Goal: Task Accomplishment & Management: Manage account settings

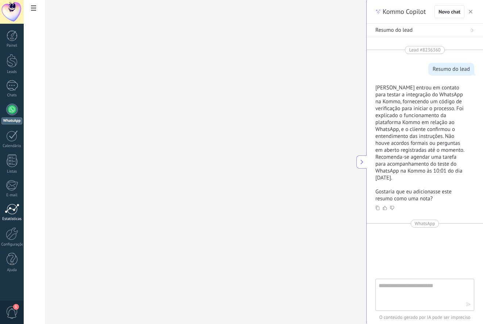
click at [7, 210] on div at bounding box center [12, 209] width 15 height 11
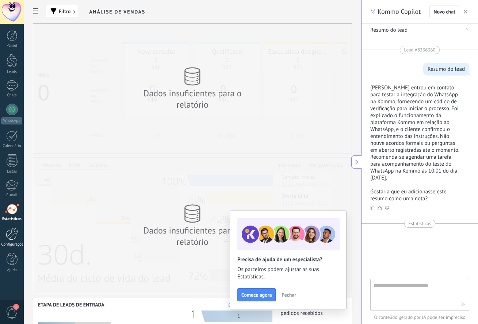
click at [11, 231] on div at bounding box center [12, 233] width 12 height 13
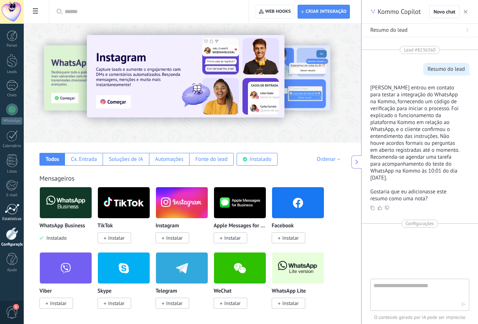
click at [9, 213] on div at bounding box center [12, 209] width 15 height 11
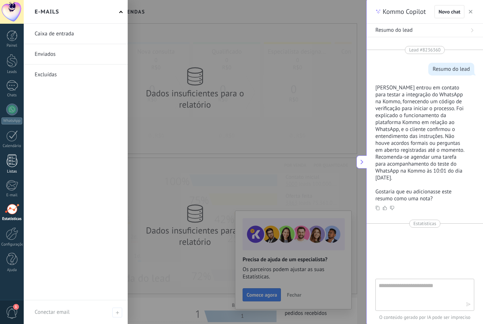
click at [11, 165] on div at bounding box center [12, 160] width 11 height 13
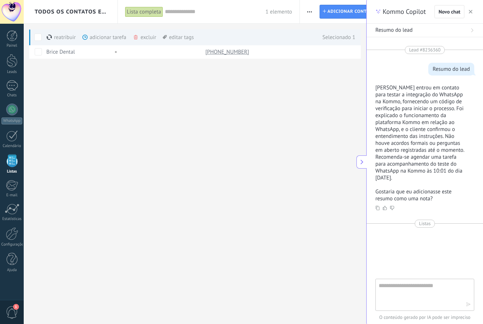
click at [95, 38] on div "adicionar tarefa mais" at bounding box center [117, 37] width 70 height 16
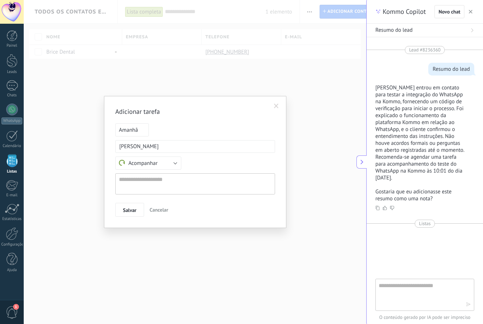
click at [143, 131] on span "Amanhã" at bounding box center [132, 129] width 34 height 13
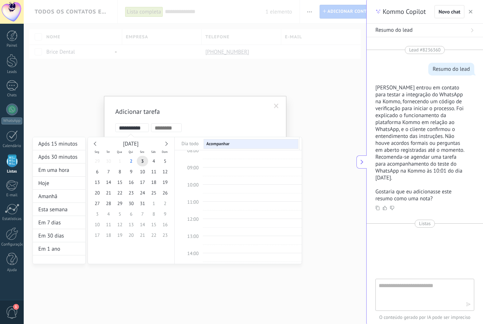
scroll to position [137, 0]
type input "**********"
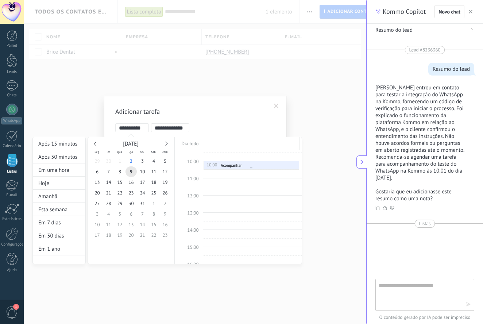
click at [261, 168] on div at bounding box center [251, 167] width 95 height 3
click at [259, 164] on div "10:00 - 10:30 Acompanhar" at bounding box center [252, 166] width 90 height 6
click at [212, 114] on div at bounding box center [241, 162] width 483 height 324
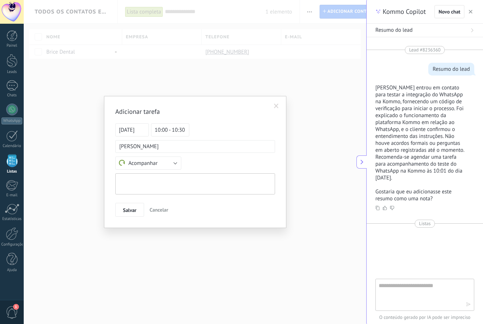
click at [155, 180] on textarea at bounding box center [195, 183] width 160 height 21
